Goal: Task Accomplishment & Management: Manage account settings

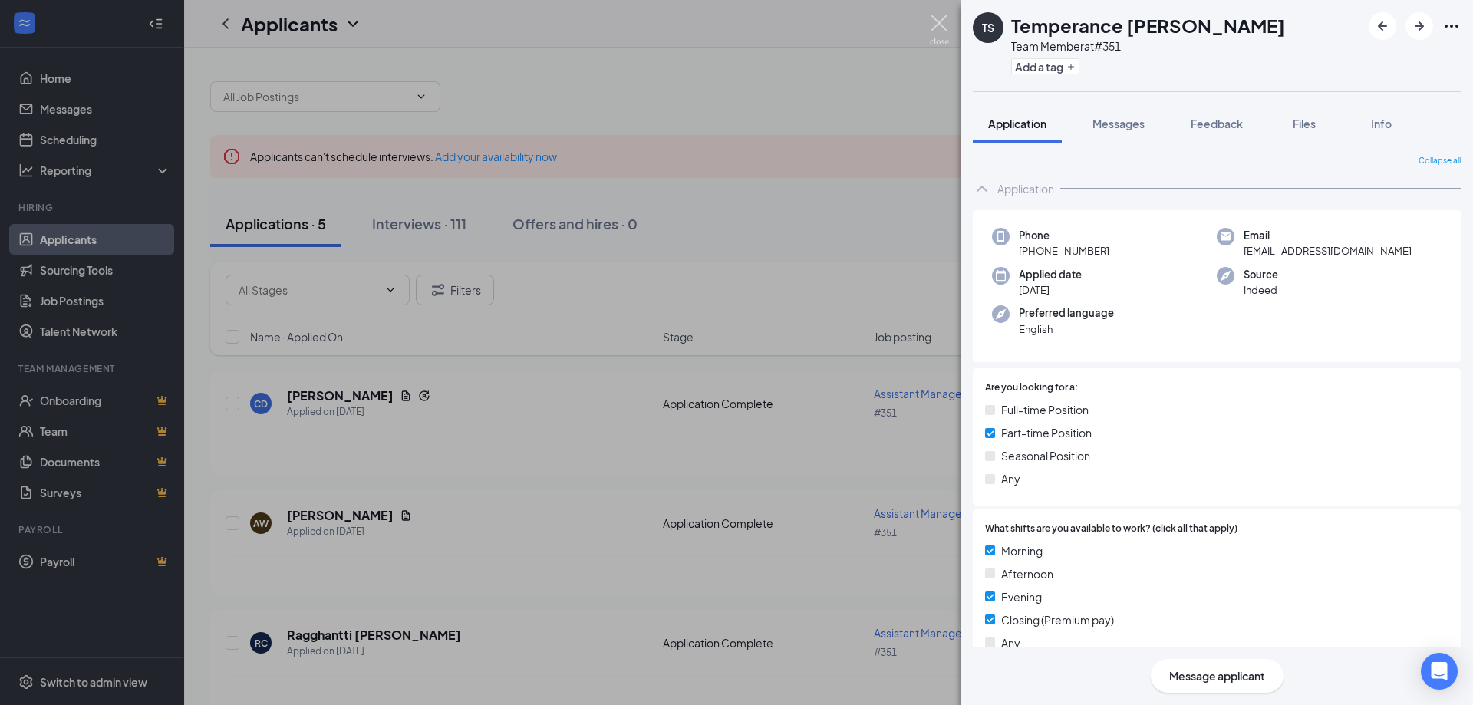
click at [946, 28] on img at bounding box center [939, 30] width 19 height 30
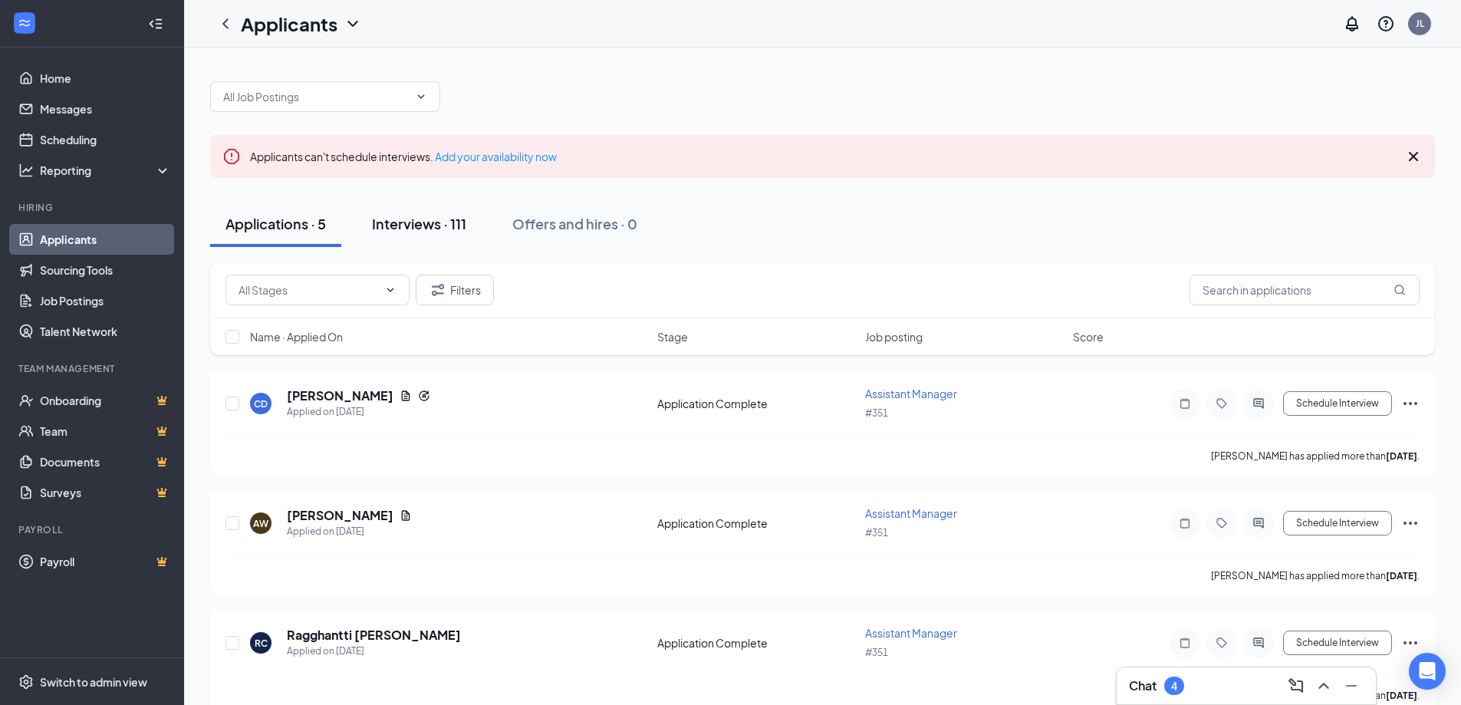
click at [423, 222] on div "Interviews · 111" at bounding box center [419, 223] width 94 height 19
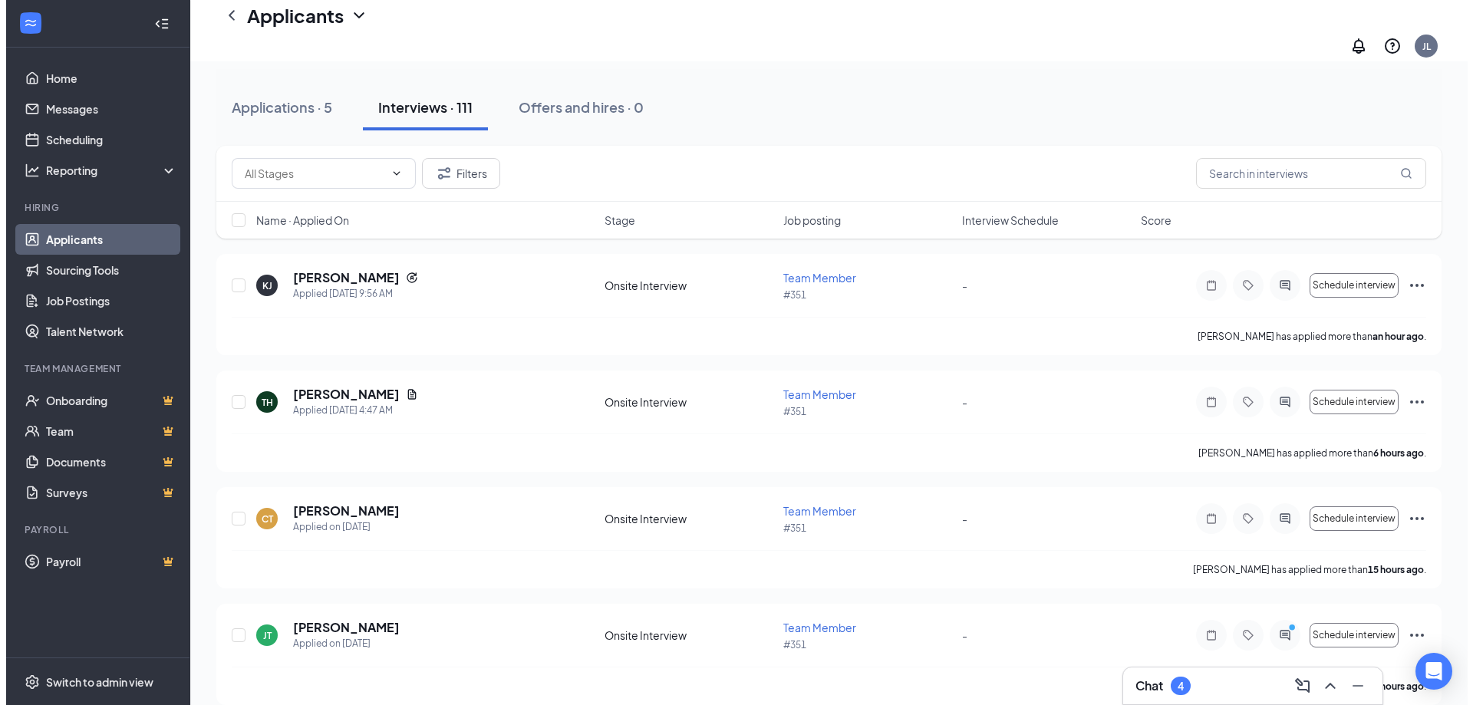
scroll to position [153, 0]
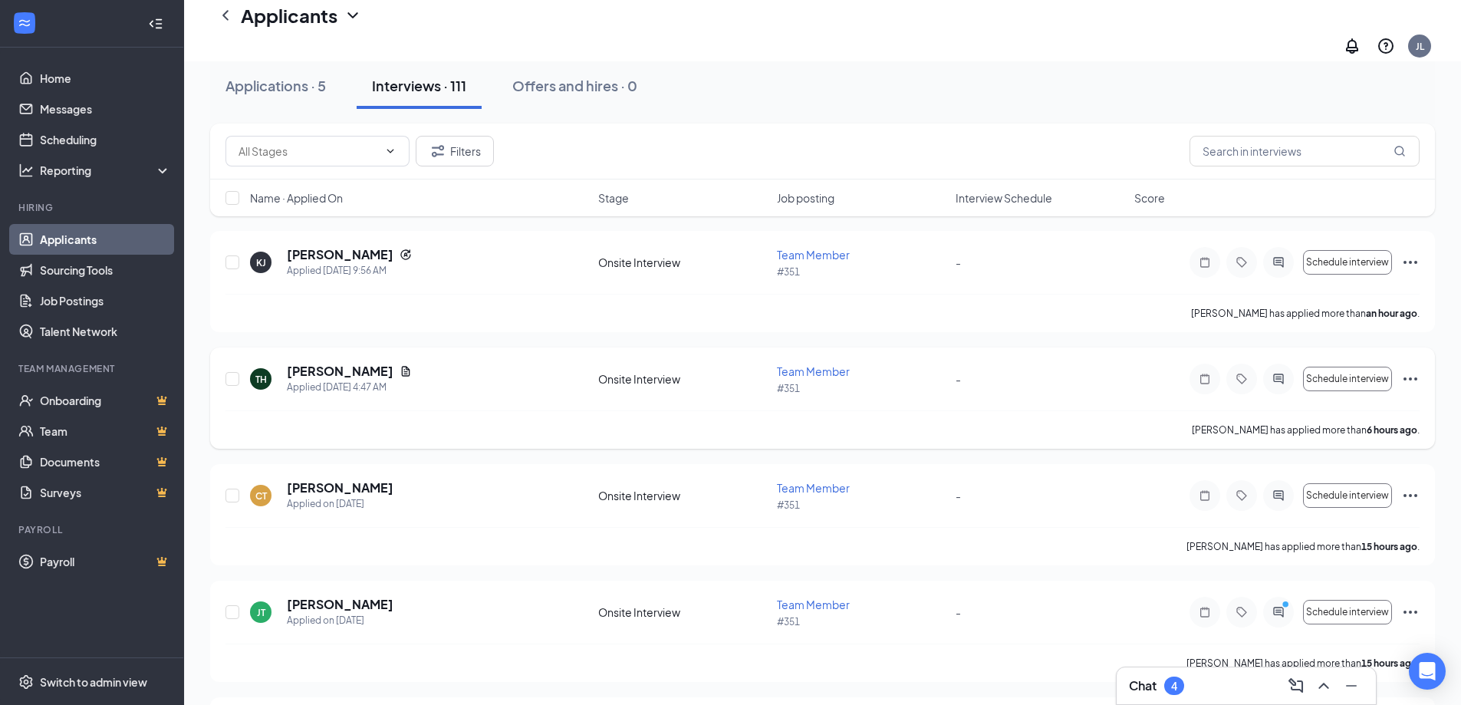
click at [449, 368] on div "TH [PERSON_NAME] Applied [DATE] 4:47 AM" at bounding box center [419, 379] width 339 height 32
click at [351, 363] on h5 "[PERSON_NAME]" at bounding box center [340, 371] width 107 height 17
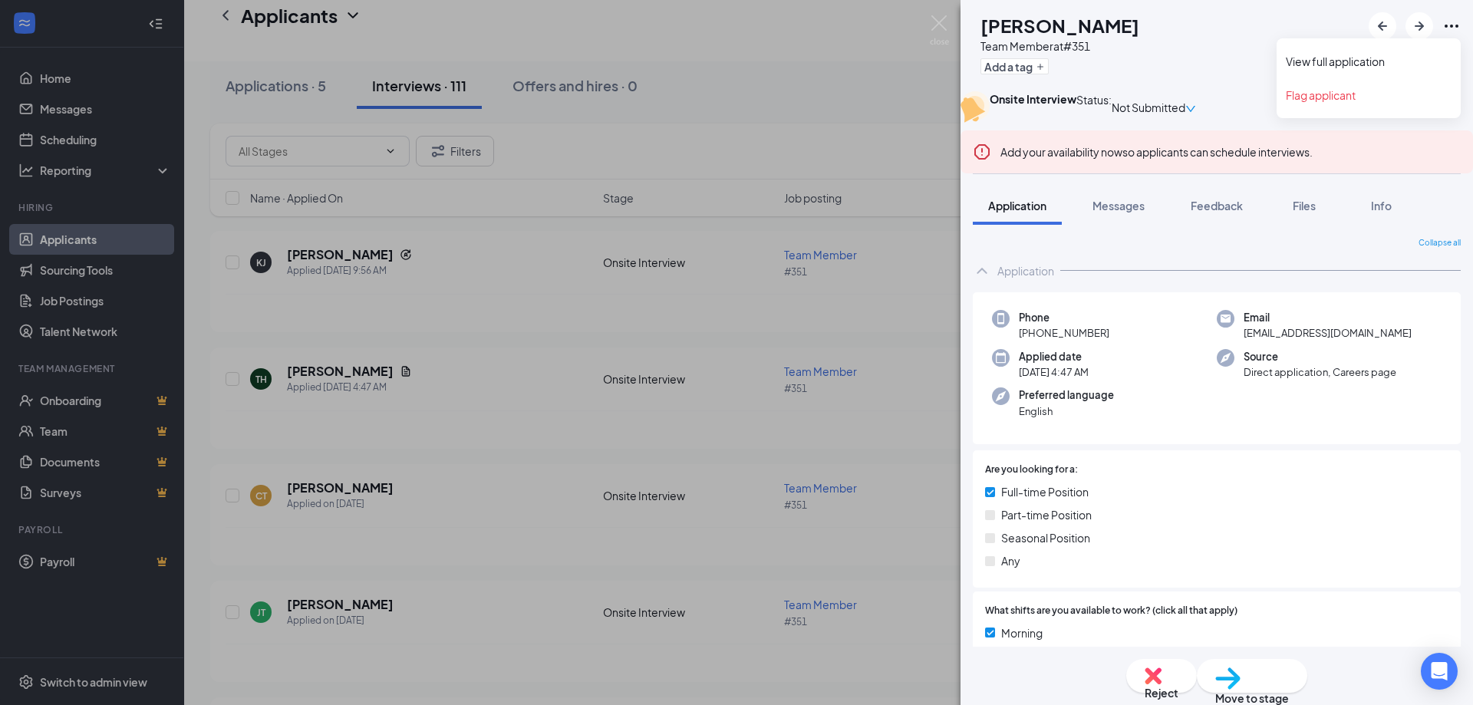
click at [1446, 31] on icon "Ellipses" at bounding box center [1451, 26] width 18 height 18
click at [1419, 58] on link "View full application" at bounding box center [1369, 61] width 166 height 15
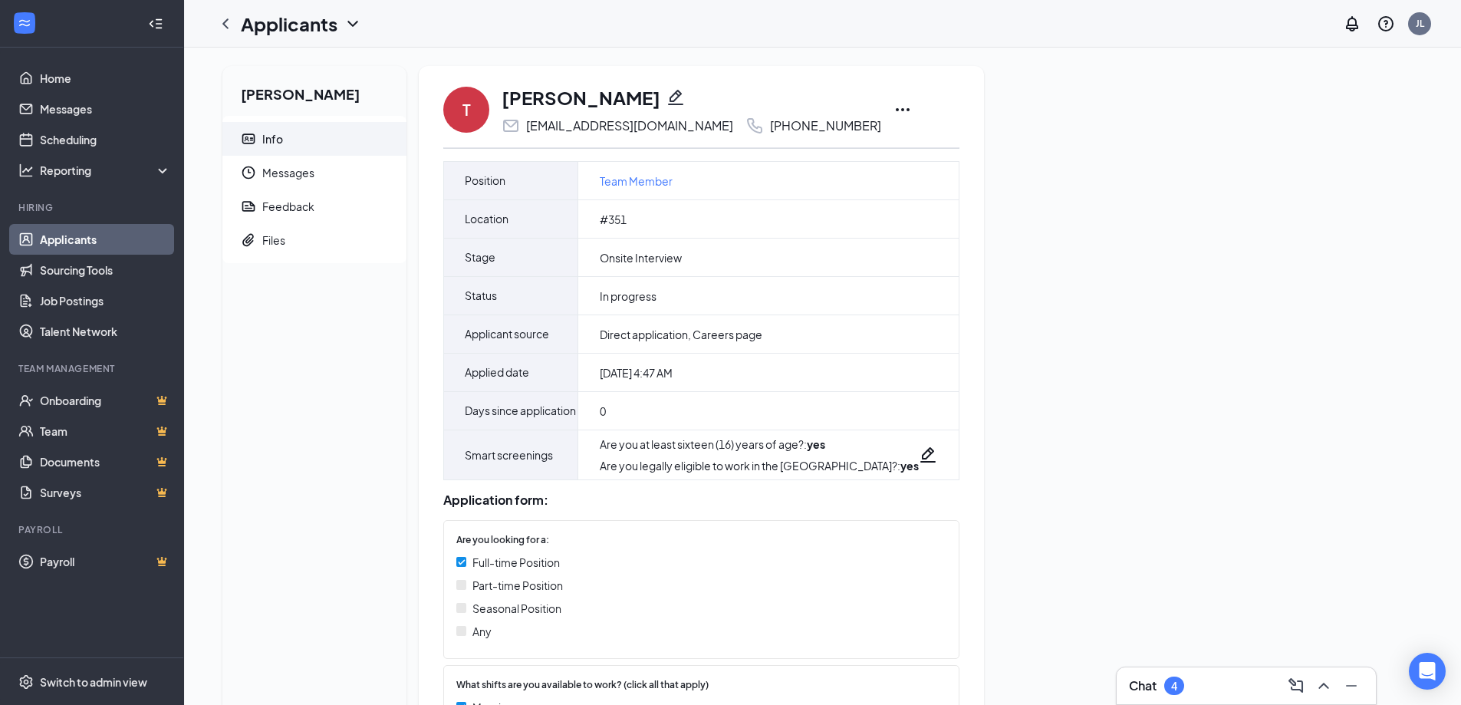
click at [894, 109] on icon "Ellipses" at bounding box center [903, 109] width 18 height 18
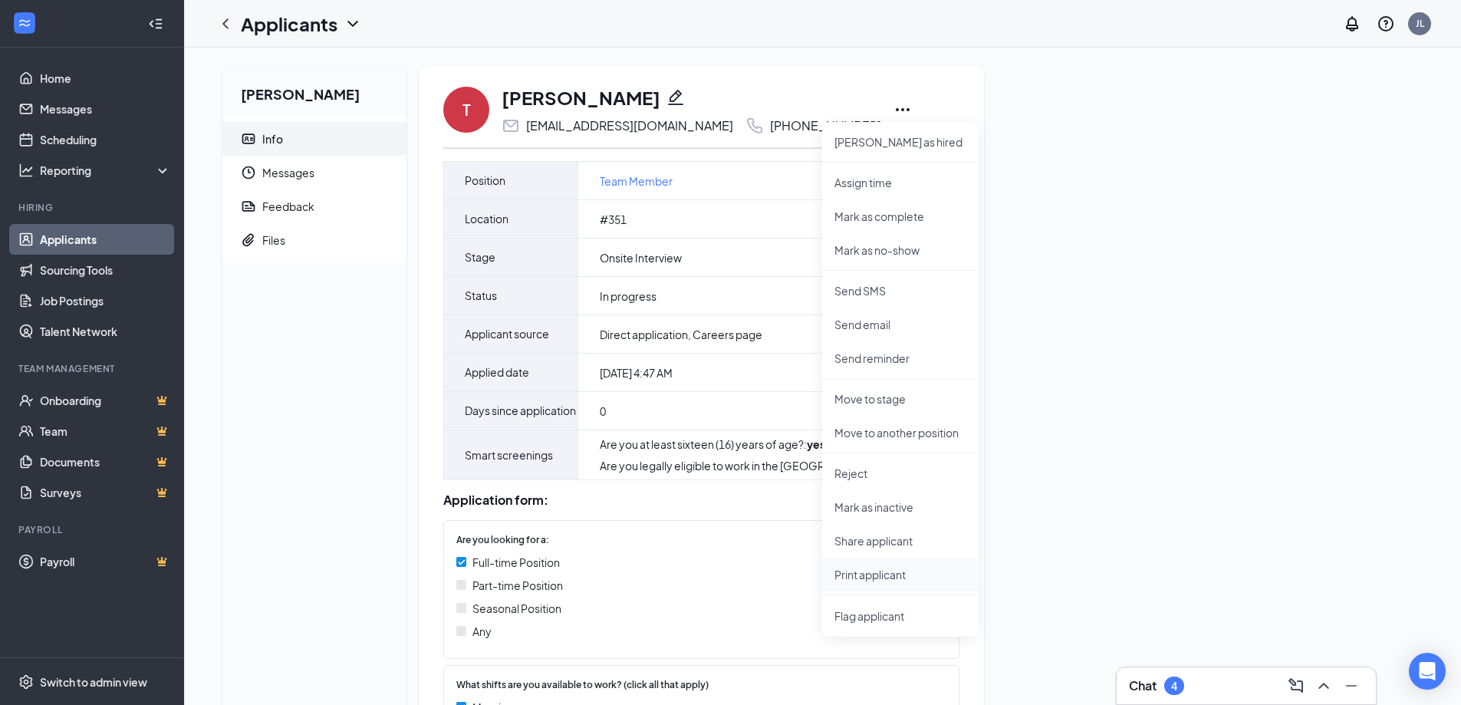
click at [856, 568] on p "Print applicant" at bounding box center [901, 574] width 132 height 15
